Goal: Navigation & Orientation: Find specific page/section

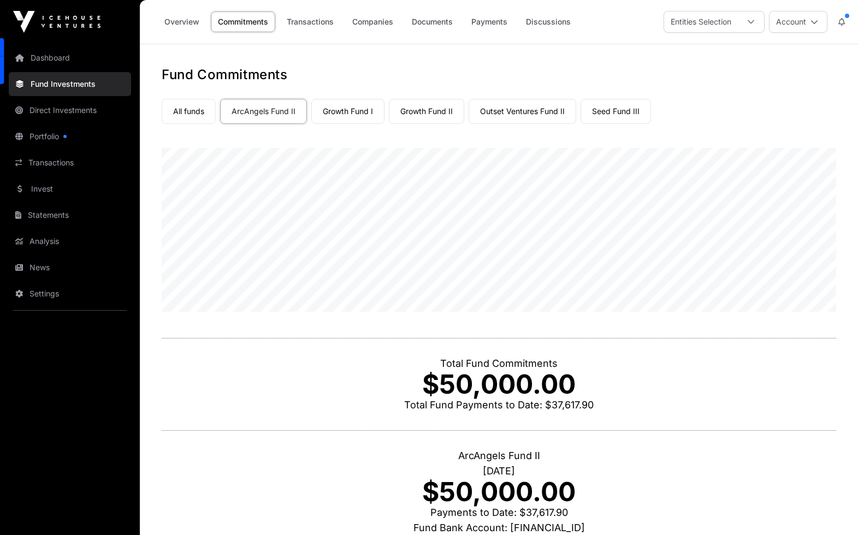
click at [540, 106] on link "Outset Ventures Fund II" at bounding box center [523, 111] width 108 height 25
click at [171, 19] on link "Overview" at bounding box center [181, 21] width 49 height 21
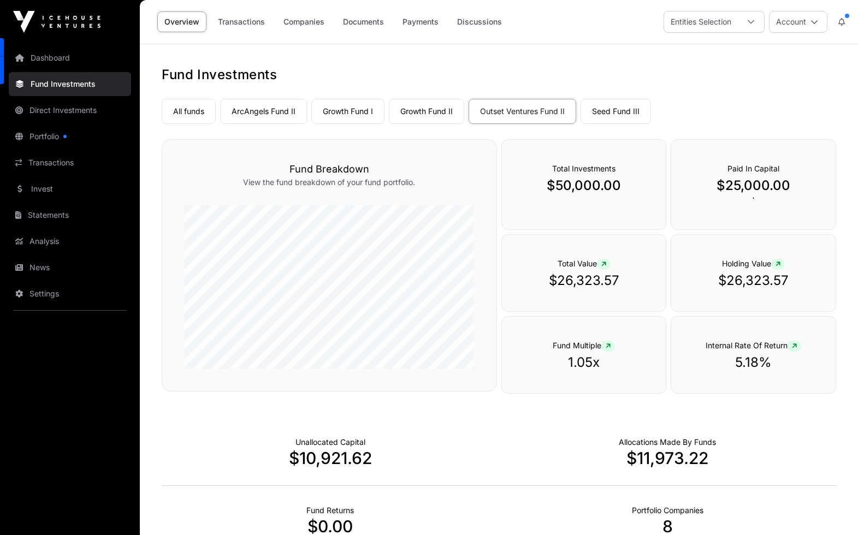
click at [173, 108] on link "All funds" at bounding box center [189, 111] width 54 height 25
click at [755, 21] on div at bounding box center [751, 21] width 26 height 21
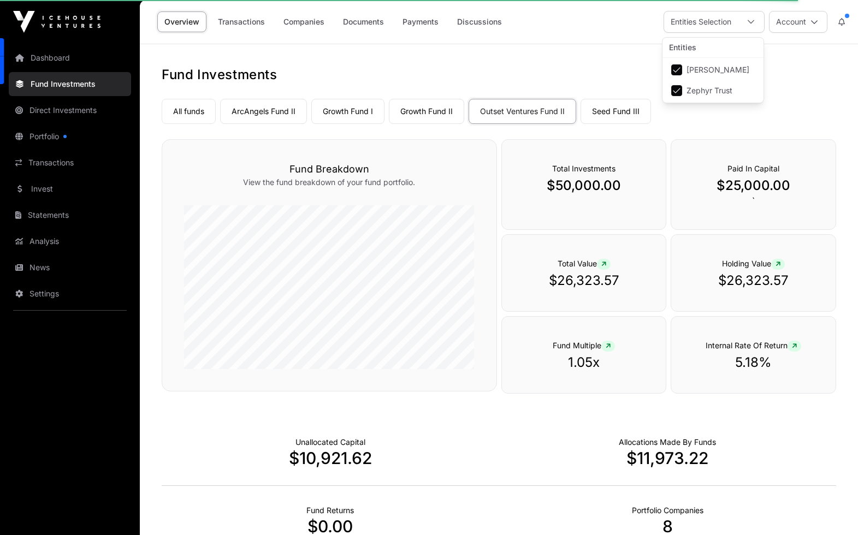
click at [755, 21] on div at bounding box center [751, 21] width 26 height 21
click at [803, 23] on button "Account" at bounding box center [798, 22] width 58 height 22
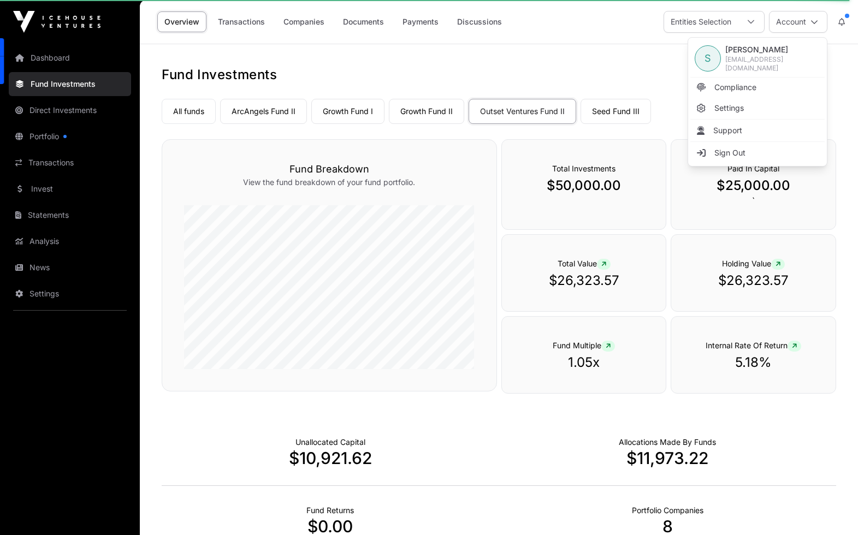
click at [803, 23] on button "Account" at bounding box center [798, 22] width 58 height 22
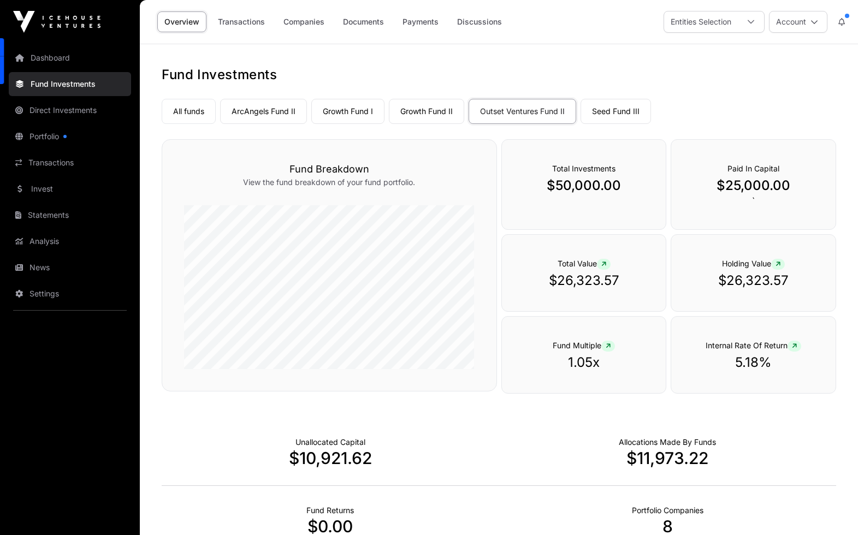
click at [195, 117] on link "All funds" at bounding box center [189, 111] width 54 height 25
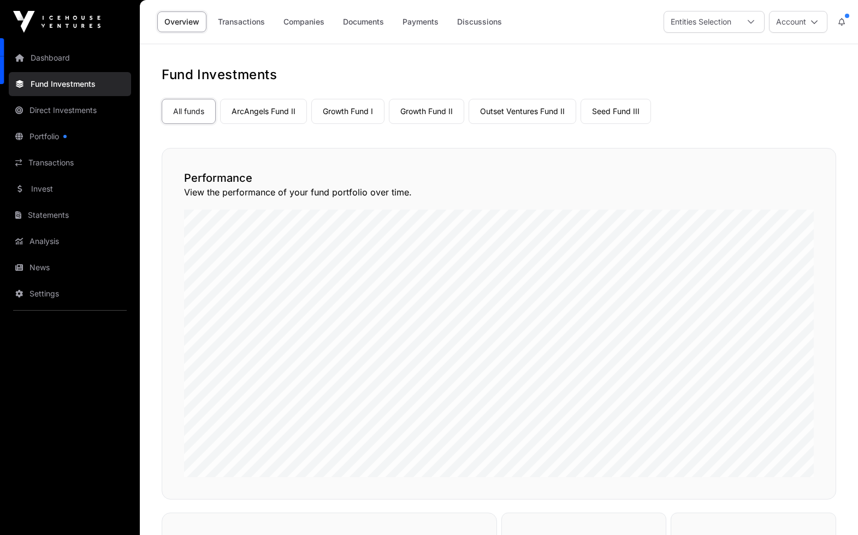
click at [351, 112] on link "Growth Fund I" at bounding box center [347, 111] width 73 height 25
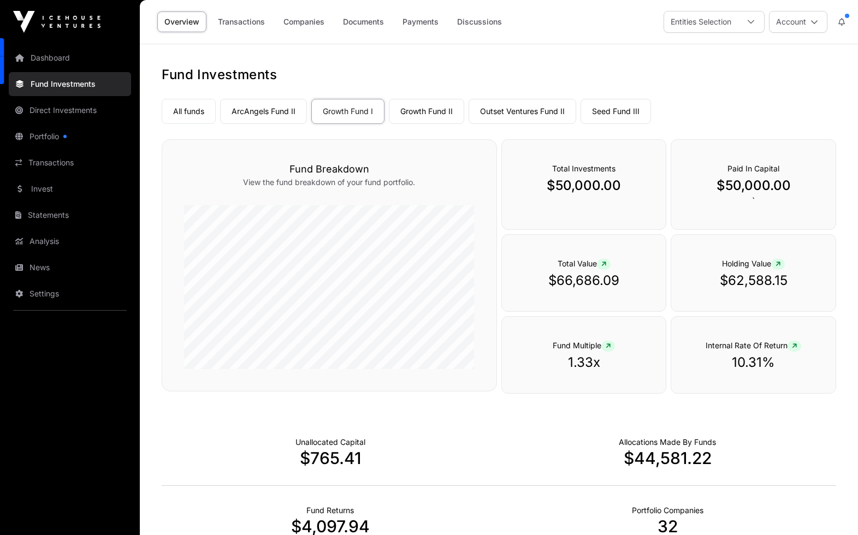
click at [431, 115] on link "Growth Fund II" at bounding box center [426, 111] width 75 height 25
click at [356, 114] on link "Growth Fund I" at bounding box center [347, 111] width 73 height 25
click at [57, 139] on link "Portfolio" at bounding box center [70, 137] width 122 height 24
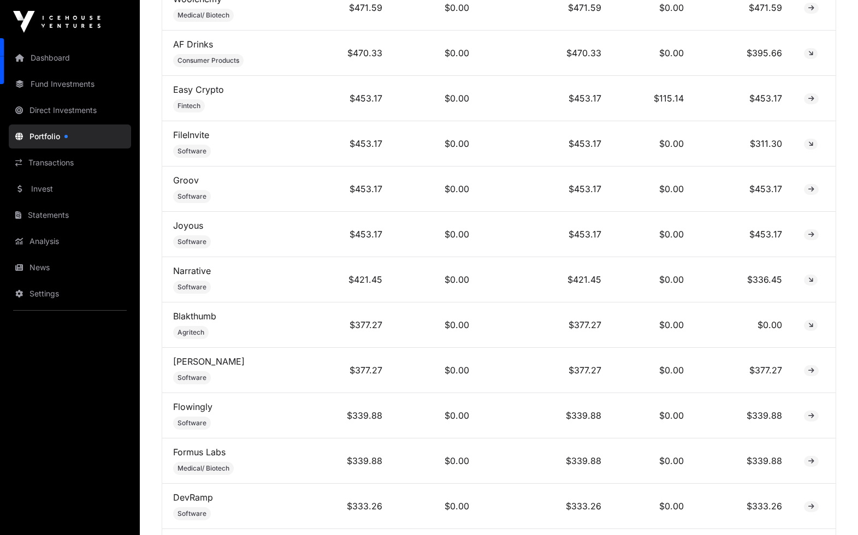
scroll to position [2746, 0]
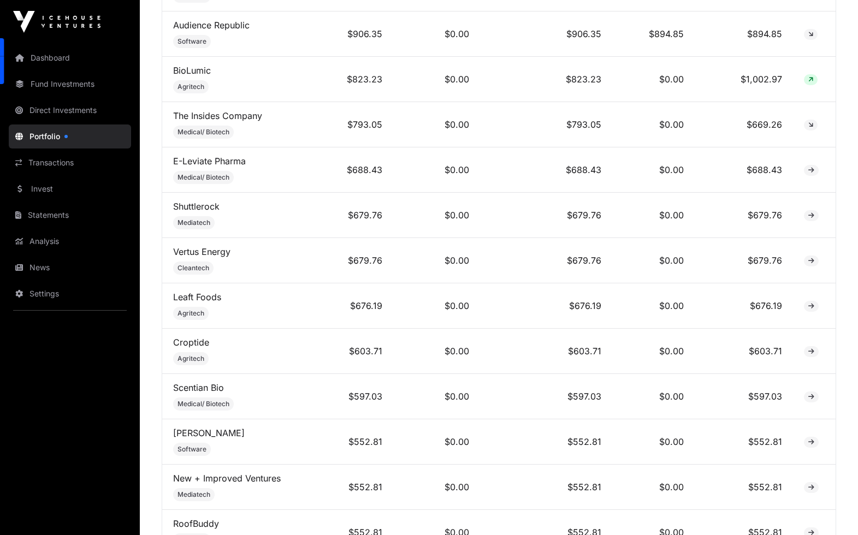
click at [49, 137] on link "Portfolio" at bounding box center [70, 137] width 122 height 24
click at [39, 58] on link "Dashboard" at bounding box center [70, 58] width 122 height 24
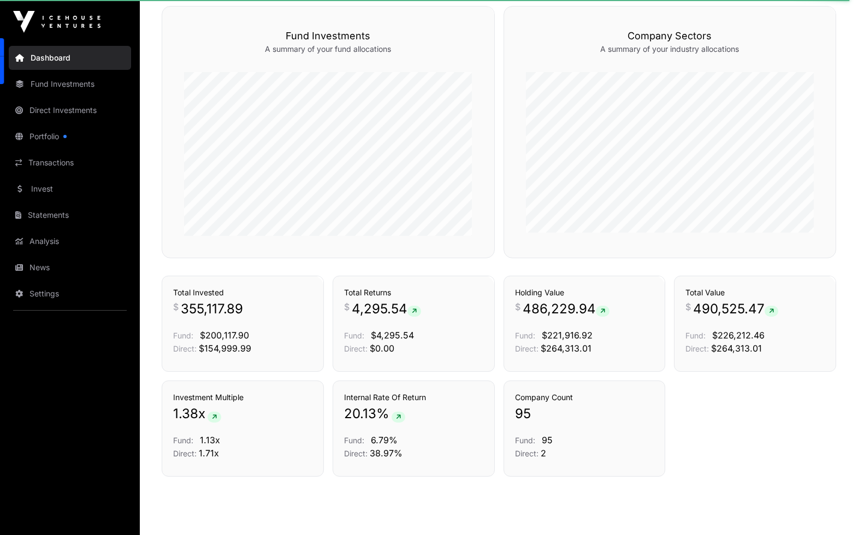
scroll to position [670, 0]
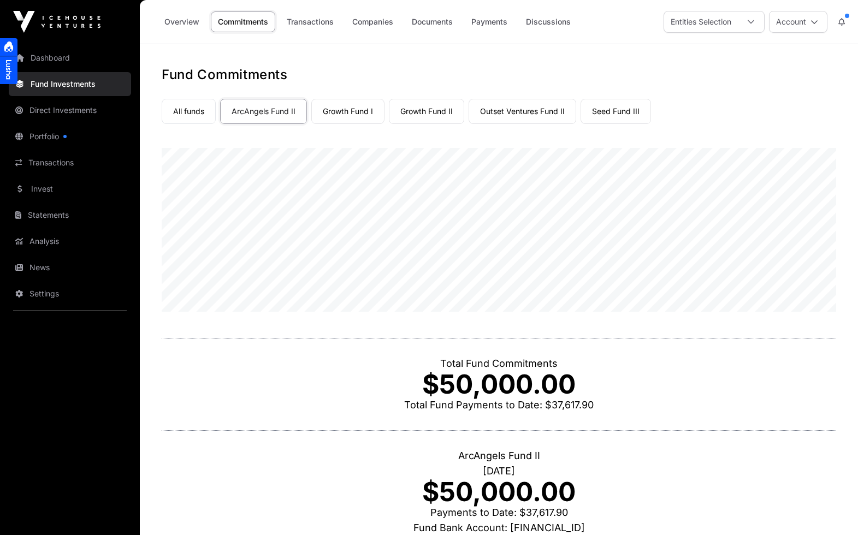
click at [749, 19] on icon at bounding box center [751, 22] width 8 height 8
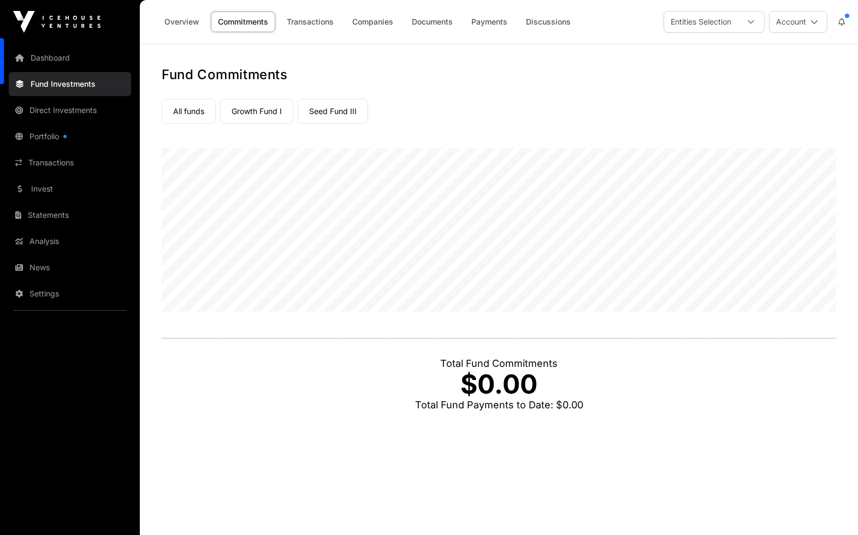
click at [275, 114] on link "Growth Fund I" at bounding box center [256, 111] width 73 height 25
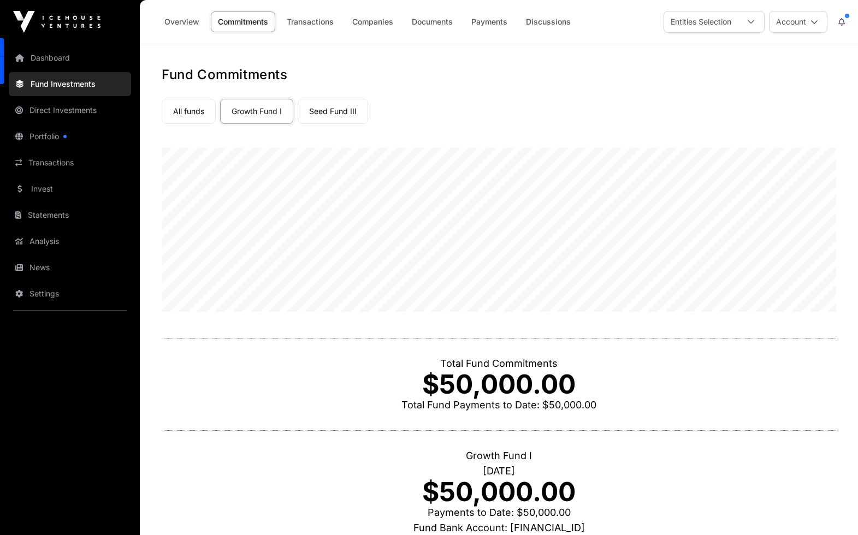
click at [188, 109] on link "All funds" at bounding box center [189, 111] width 54 height 25
click at [43, 144] on link "Portfolio" at bounding box center [70, 137] width 122 height 24
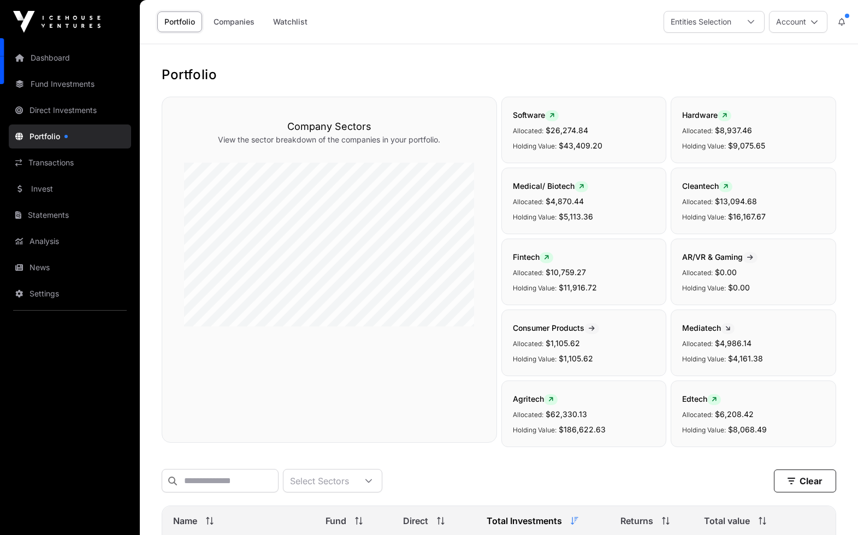
scroll to position [367, 0]
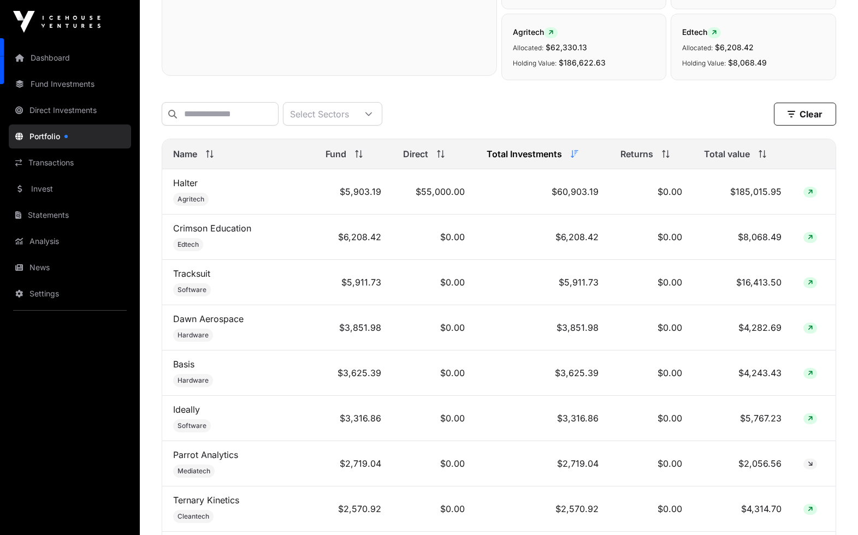
click at [53, 105] on link "Direct Investments" at bounding box center [70, 110] width 122 height 24
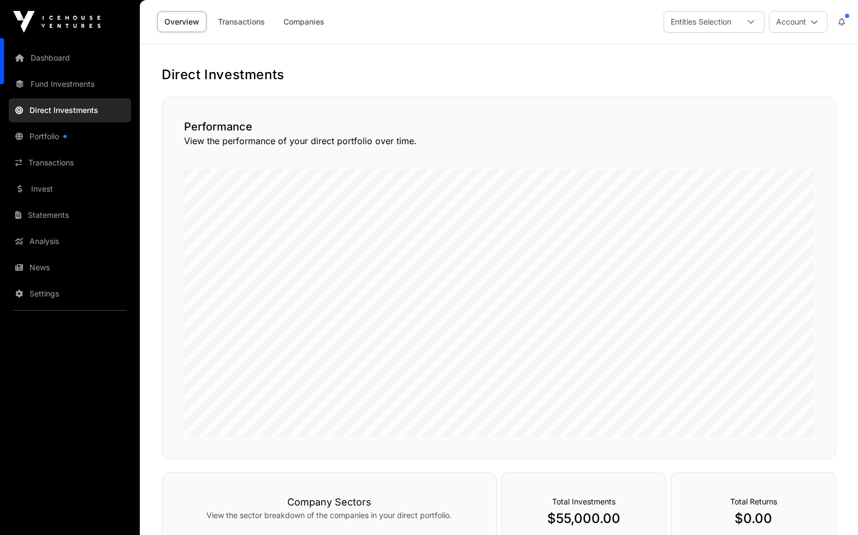
scroll to position [97, 0]
